Goal: Transaction & Acquisition: Download file/media

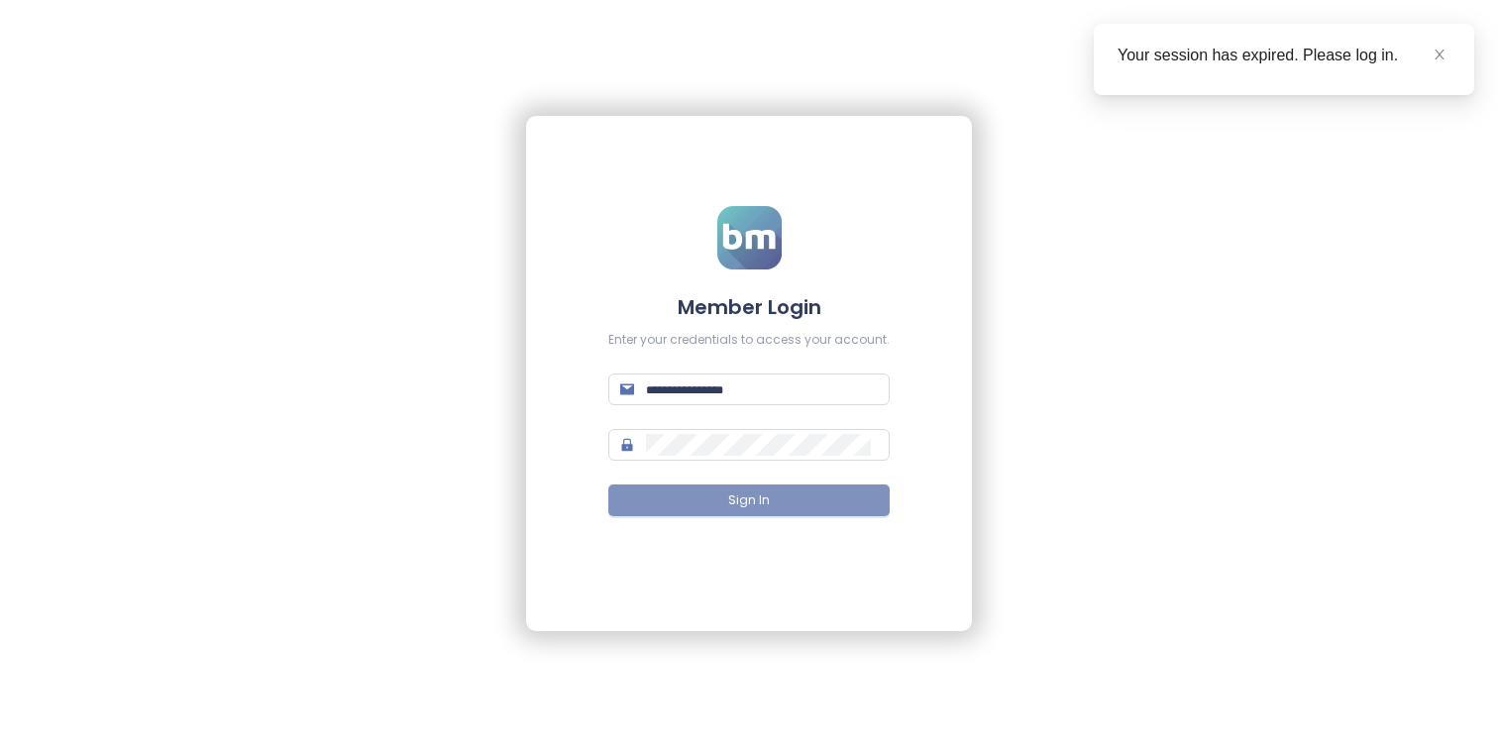
type input "**********"
click at [834, 505] on button "Sign In" at bounding box center [748, 501] width 281 height 32
click at [1433, 54] on icon "close" at bounding box center [1440, 55] width 14 height 14
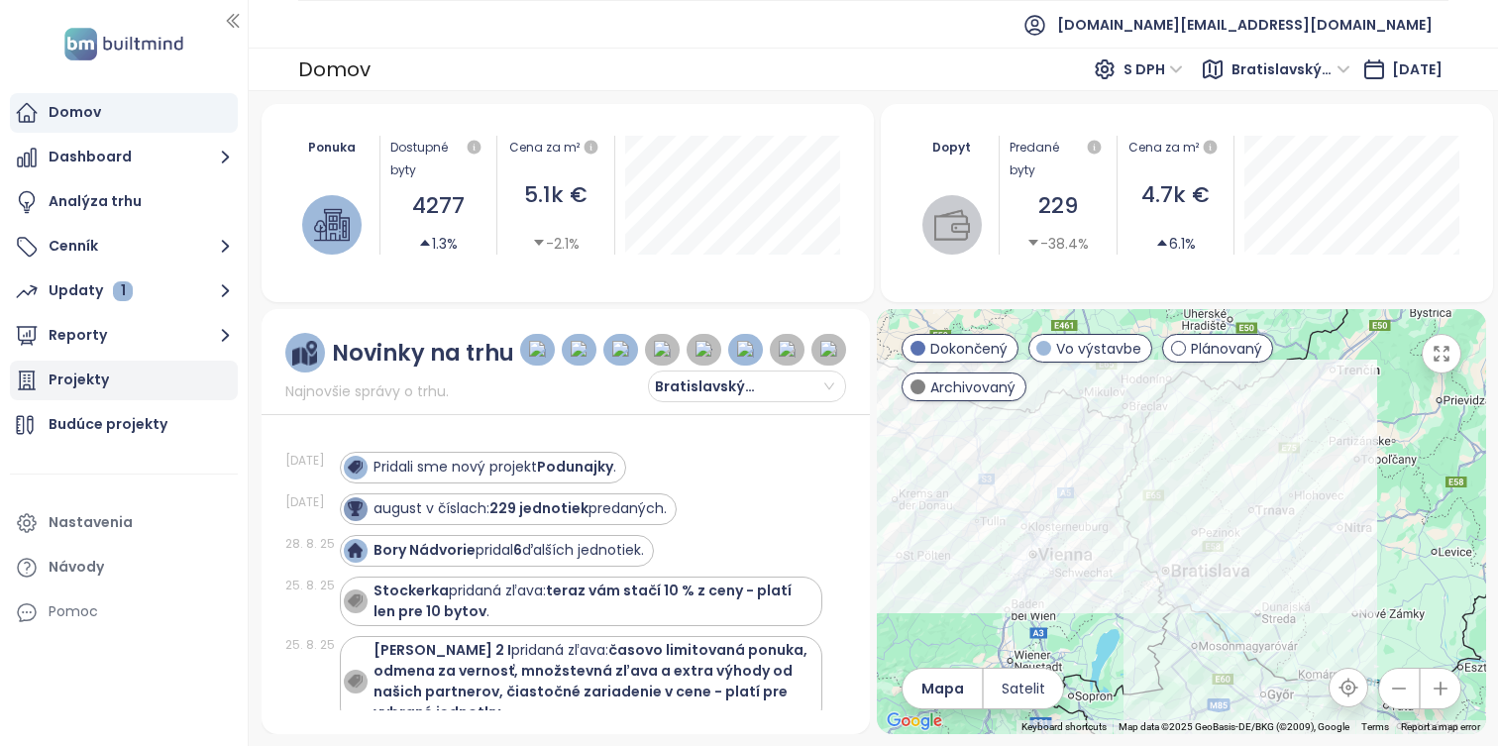
click at [204, 393] on div "Projekty" at bounding box center [124, 381] width 228 height 40
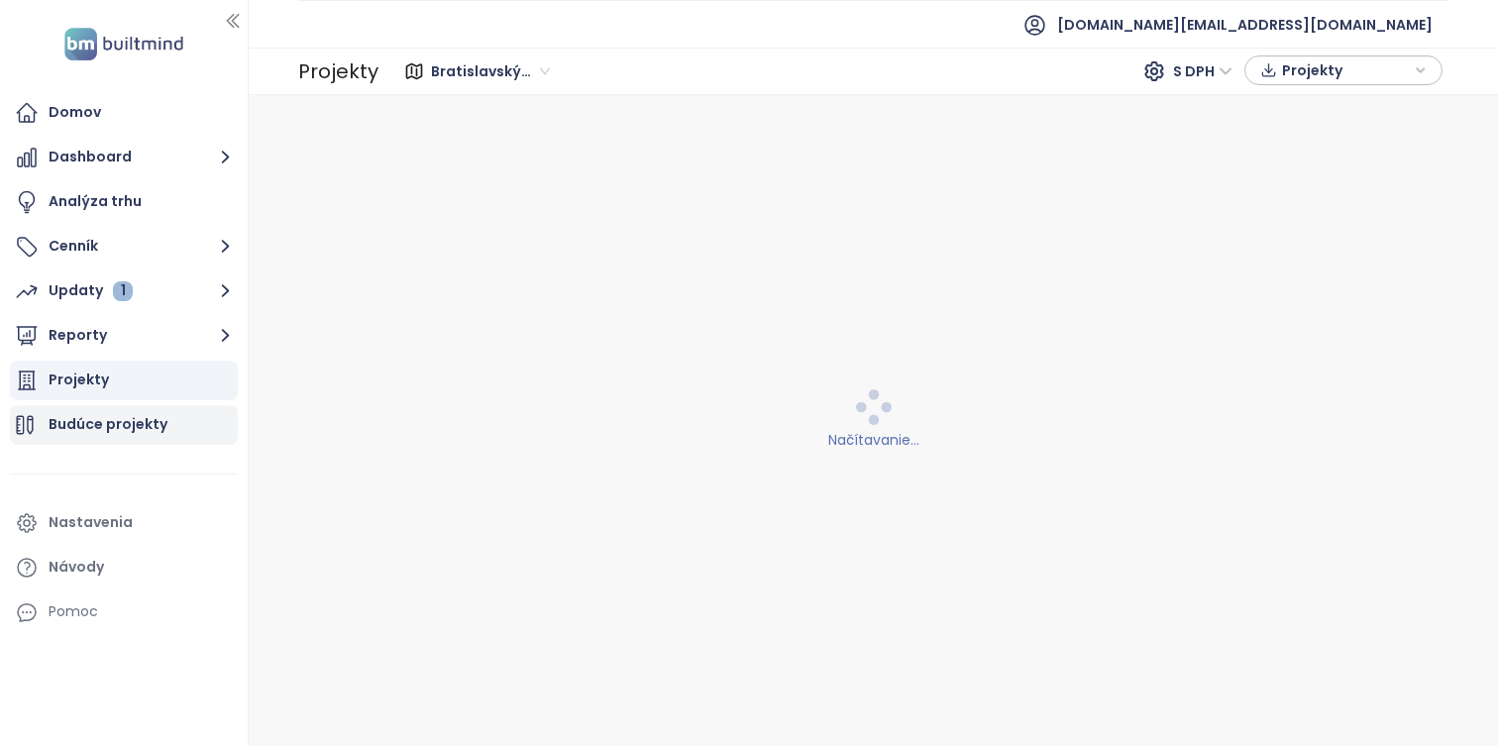
click at [192, 420] on div "Budúce projekty" at bounding box center [124, 425] width 228 height 40
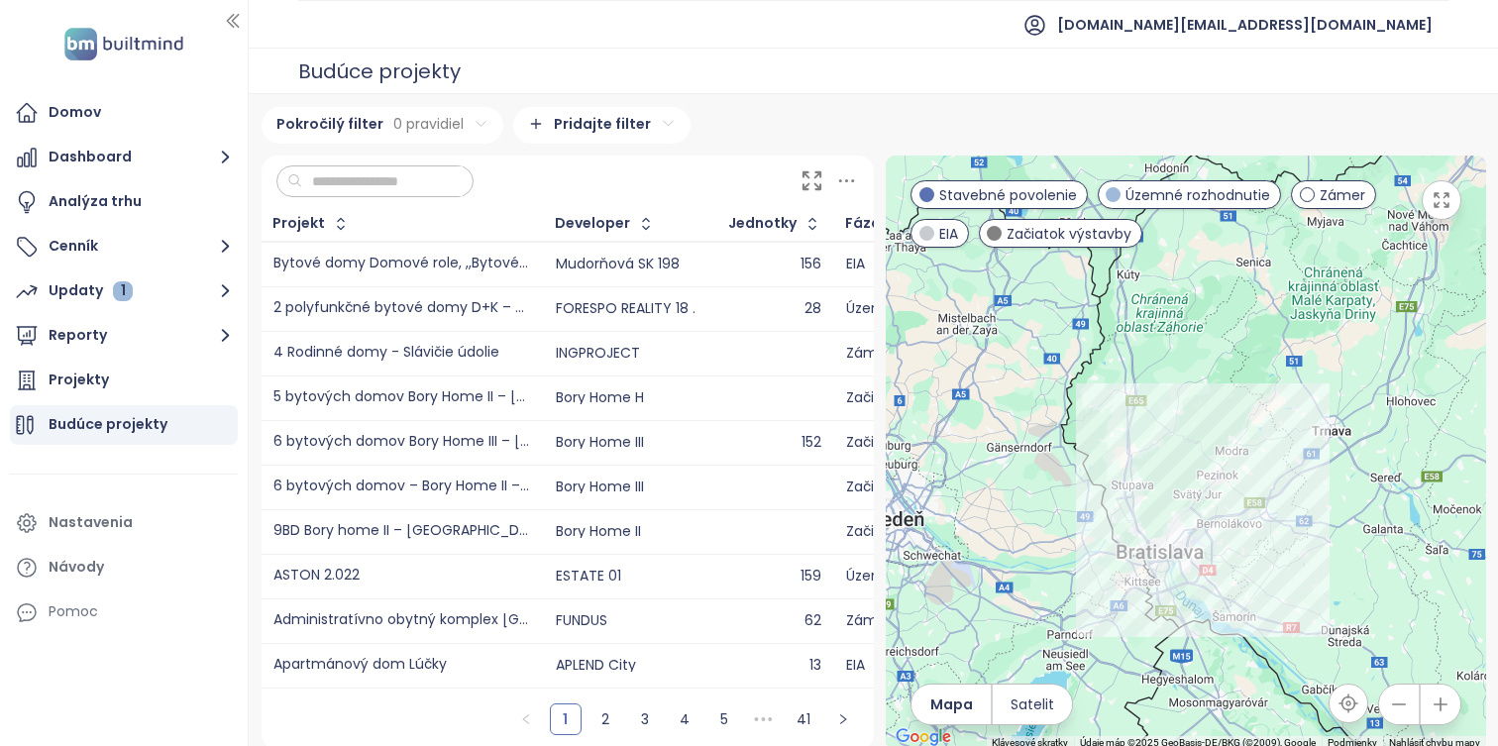
click at [877, 118] on div "Pokročilý filter 0 pravidiel Pridajte filter" at bounding box center [874, 125] width 1225 height 37
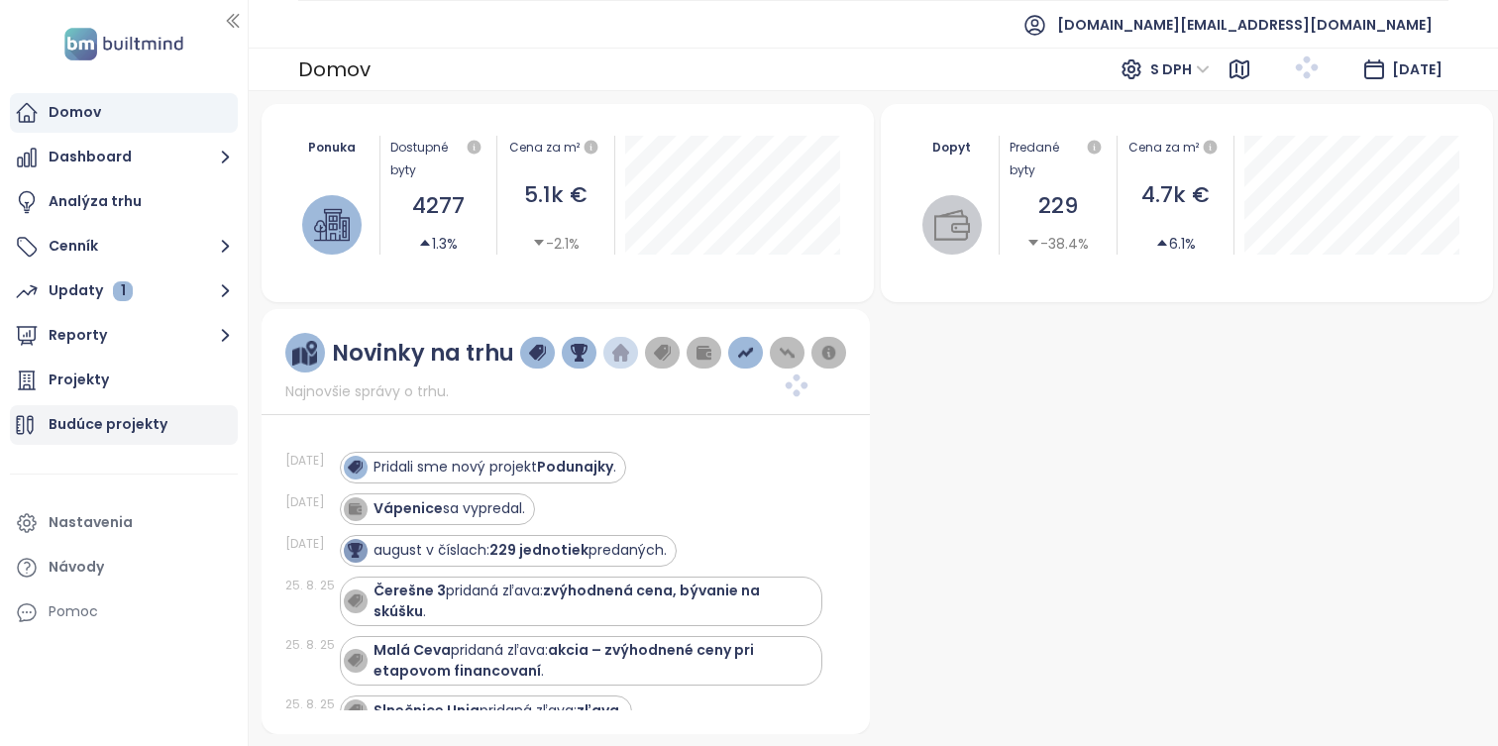
click at [120, 444] on div "Budúce projekty" at bounding box center [124, 425] width 228 height 40
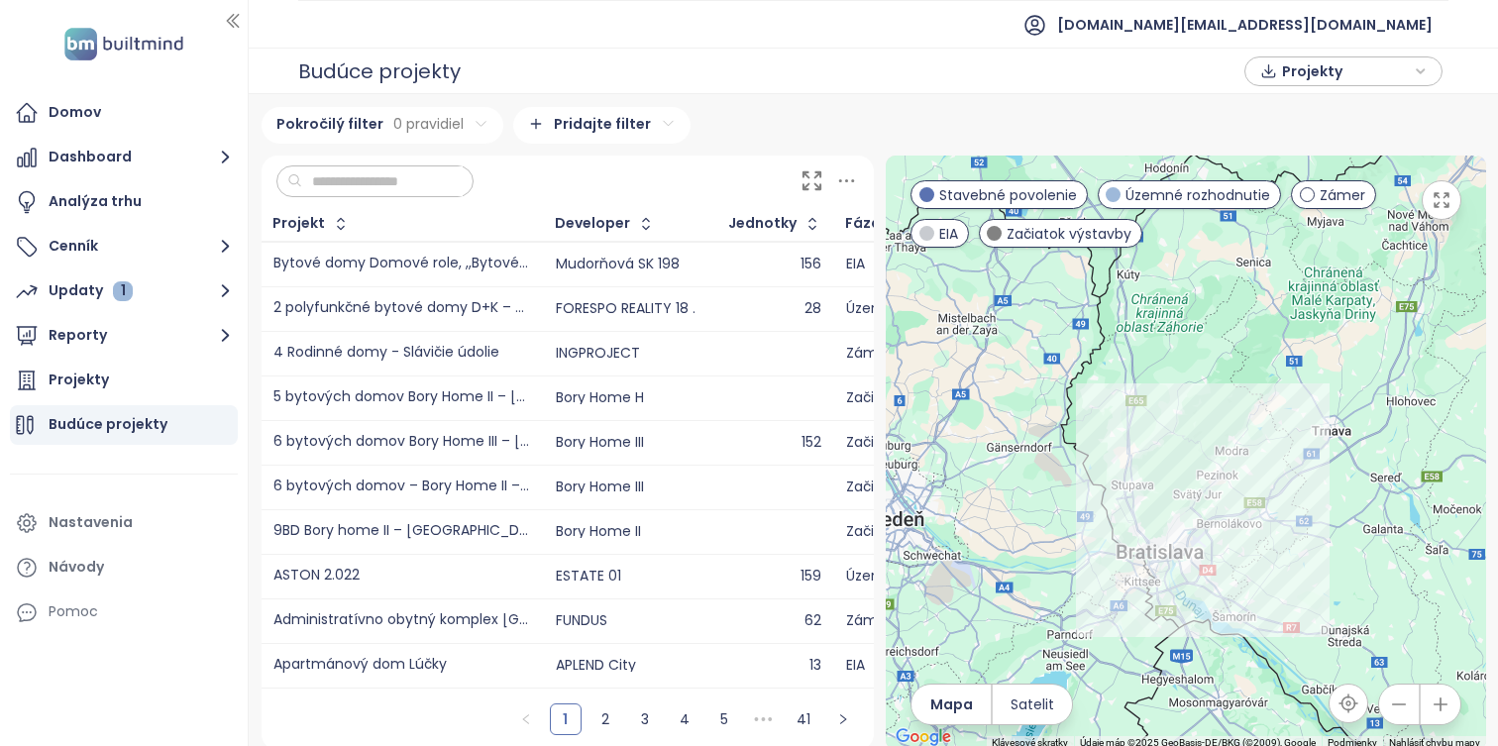
click at [1288, 76] on span "Projekty" at bounding box center [1346, 71] width 128 height 30
click at [1290, 158] on span "Stiahnuť" at bounding box center [1316, 149] width 62 height 22
click at [1319, 78] on span "Projekty" at bounding box center [1346, 71] width 128 height 30
click at [1321, 118] on span "XLSX" at bounding box center [1312, 109] width 54 height 30
click at [1331, 184] on div "CSV" at bounding box center [1352, 180] width 117 height 22
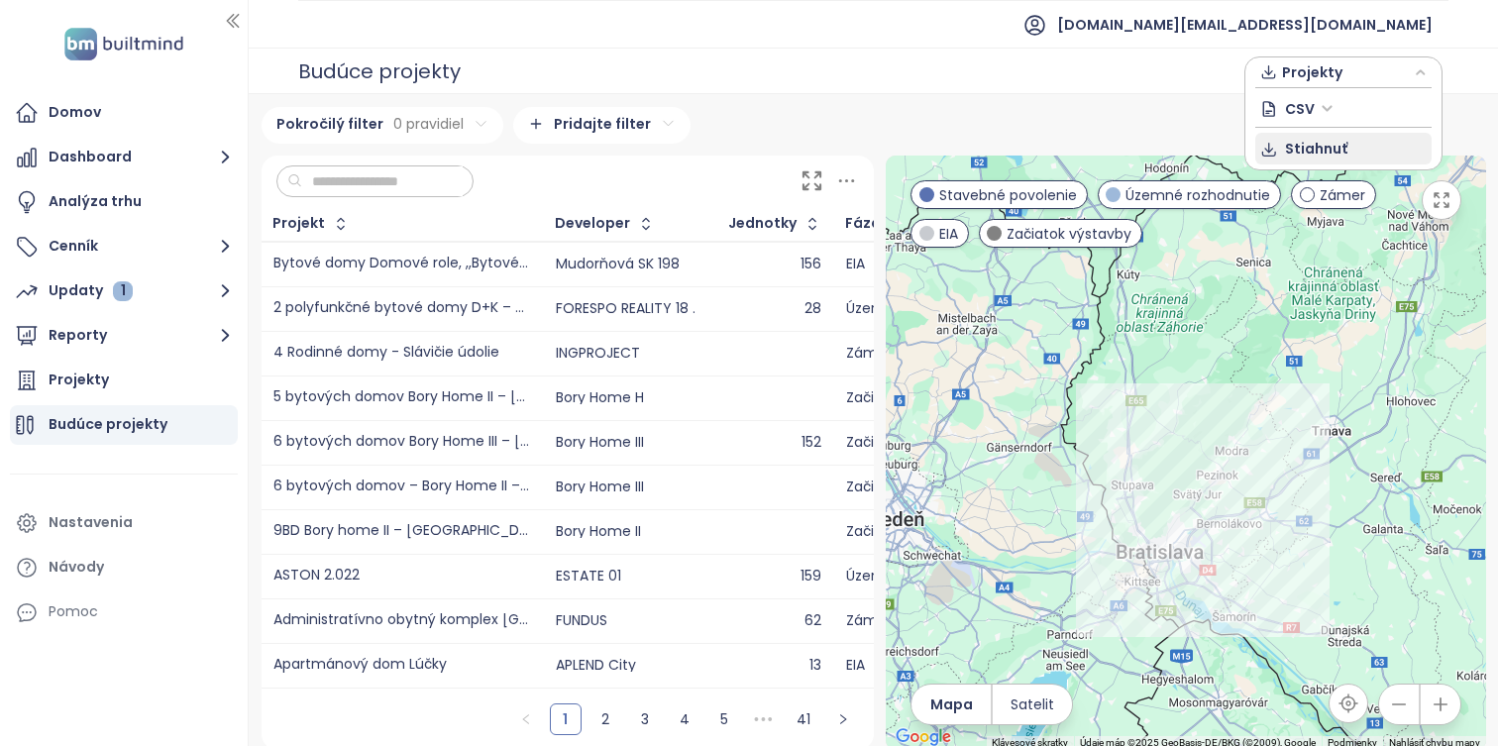
click at [1303, 150] on span "Stiahnuť" at bounding box center [1316, 149] width 62 height 22
